Goal: Information Seeking & Learning: Learn about a topic

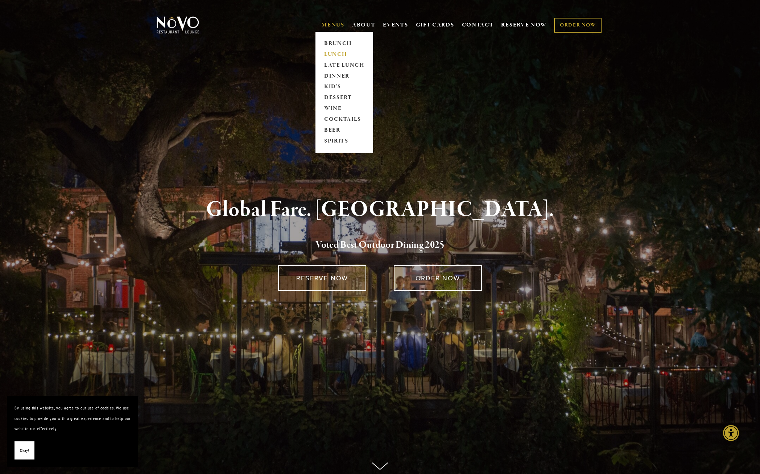
click at [334, 54] on link "LUNCH" at bounding box center [344, 54] width 45 height 11
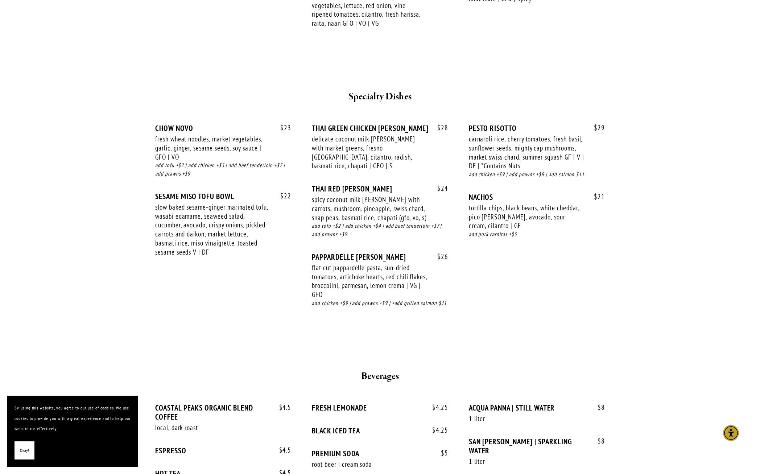
scroll to position [1290, 0]
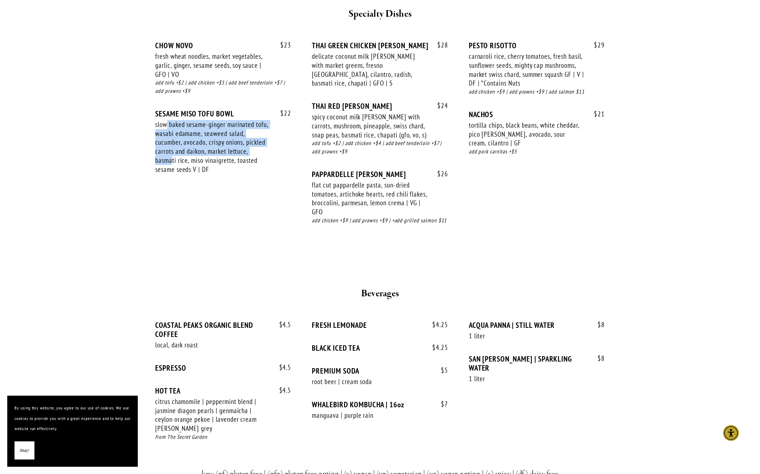
drag, startPoint x: 168, startPoint y: 102, endPoint x: 171, endPoint y: 137, distance: 35.3
click at [171, 137] on div "slow baked sesame-ginger marinated tofu, wasabi edamame, seaweed salad, cucumbe…" at bounding box center [212, 147] width 115 height 54
click at [206, 186] on div "$ 23 CHOW NOVO fresh wheat noodles, market vegetables, garlic, ginger, sesame s…" at bounding box center [380, 139] width 450 height 197
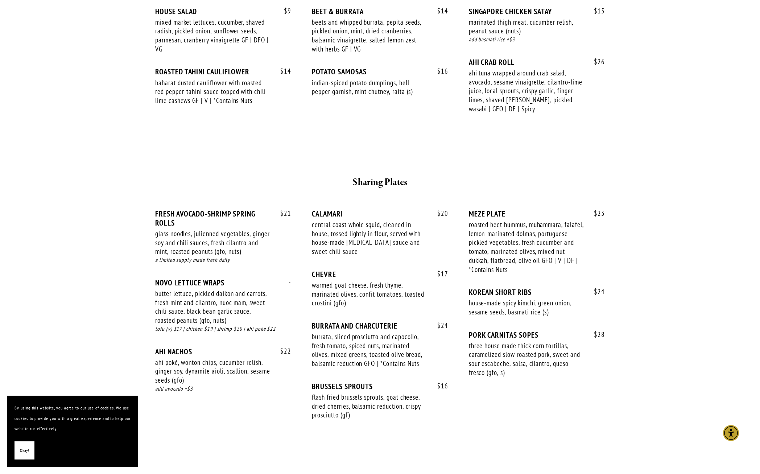
scroll to position [0, 0]
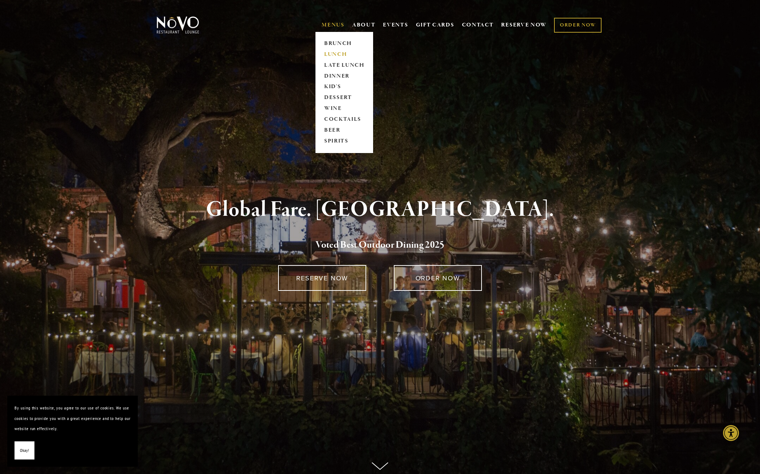
click at [335, 50] on link "LUNCH" at bounding box center [344, 54] width 45 height 11
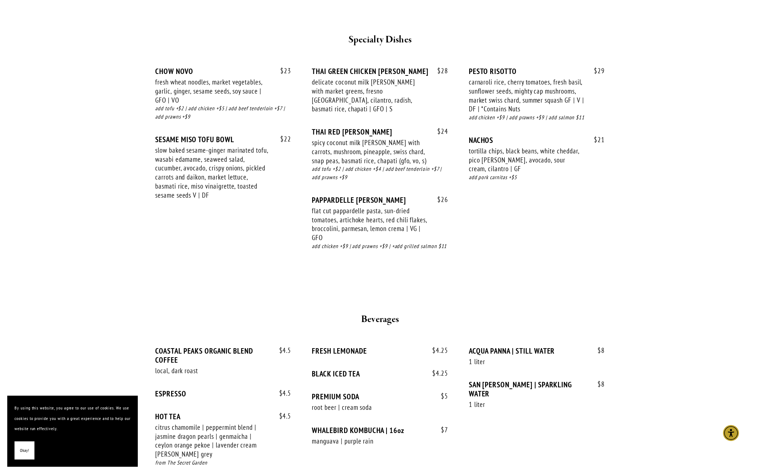
scroll to position [1232, 0]
